Goal: Task Accomplishment & Management: Use online tool/utility

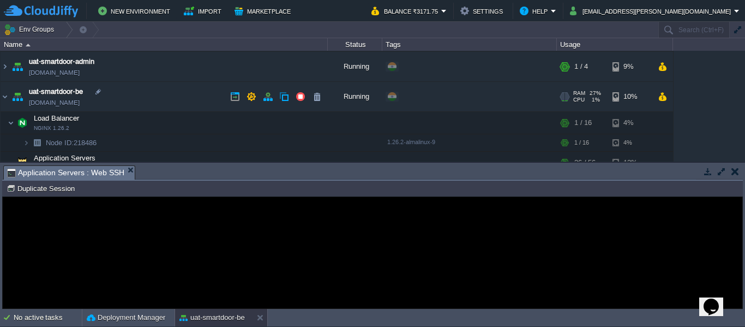
scroll to position [112, 0]
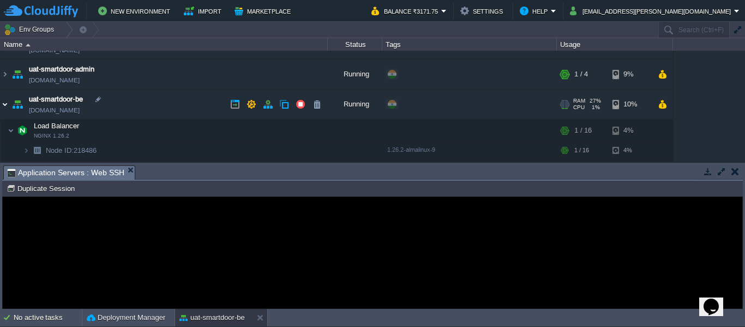
click at [3, 104] on img at bounding box center [5, 103] width 9 height 29
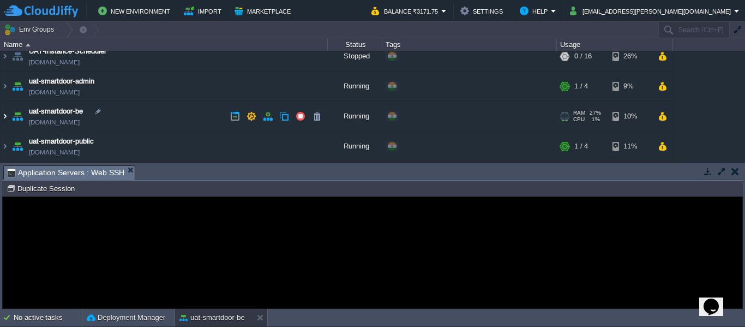
scroll to position [99, 0]
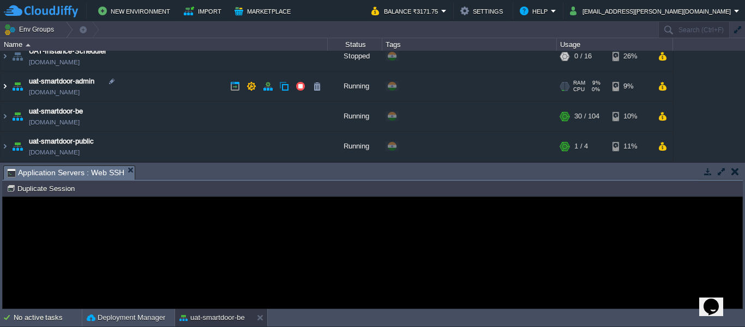
click at [4, 91] on img at bounding box center [5, 85] width 9 height 29
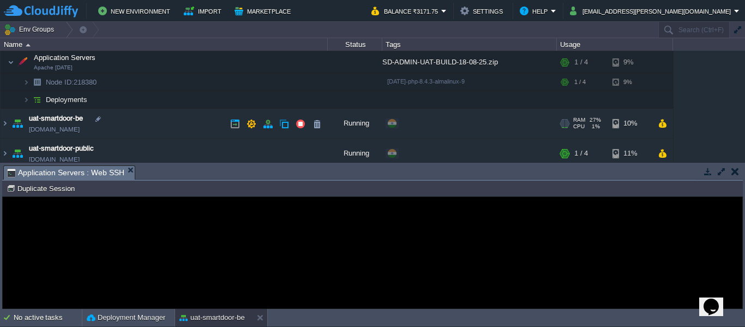
scroll to position [149, 0]
click at [53, 100] on span "Deployments" at bounding box center [67, 99] width 44 height 9
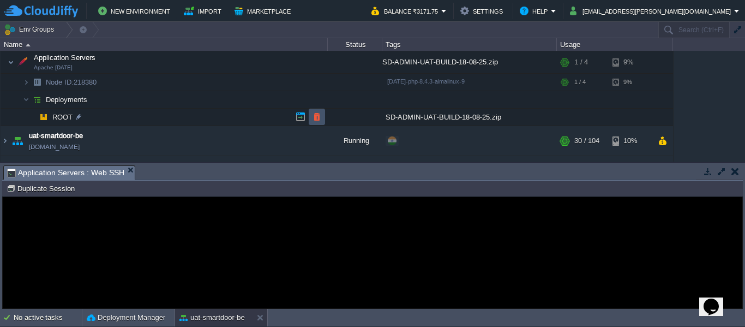
click at [318, 115] on button "button" at bounding box center [317, 117] width 10 height 10
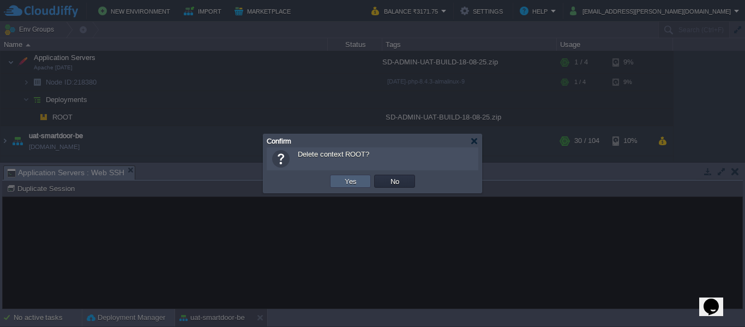
click at [360, 182] on td "Yes" at bounding box center [350, 180] width 41 height 13
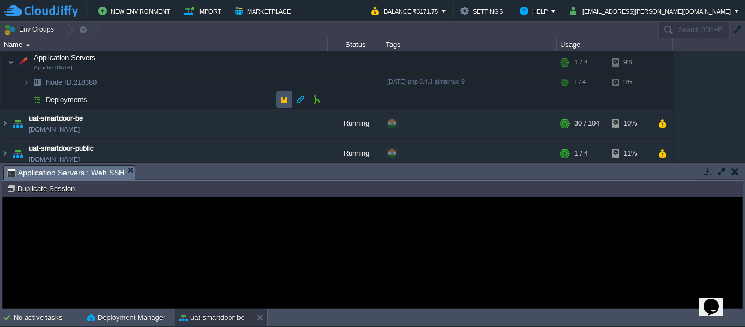
click at [283, 99] on button "button" at bounding box center [284, 99] width 10 height 10
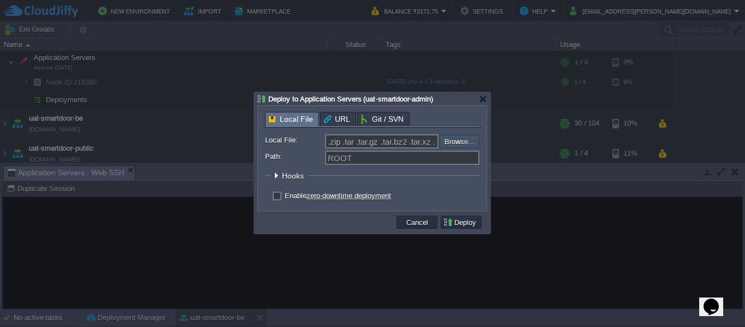
click at [464, 147] on input "file" at bounding box center [410, 141] width 138 height 13
type input "C:\fakepath\SD-ADMIN-UAT-BUILD-20-08-25.zip"
type input "SD-ADMIN-UAT-BUILD-20-08-25.zip"
click at [453, 225] on button "Deploy" at bounding box center [461, 222] width 37 height 10
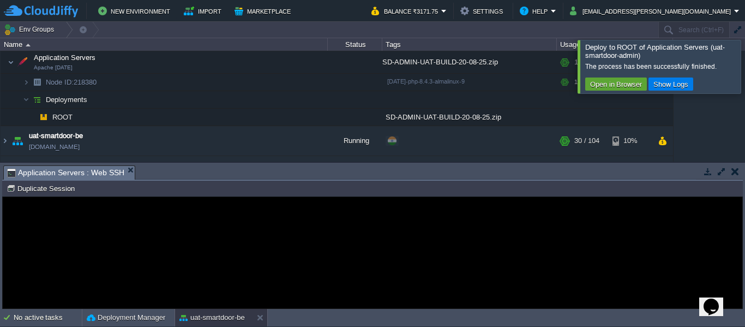
click at [744, 63] on div at bounding box center [758, 66] width 0 height 53
